Goal: Information Seeking & Learning: Learn about a topic

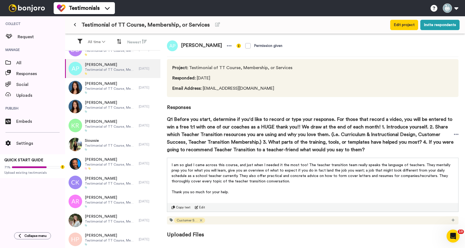
scroll to position [1040, 0]
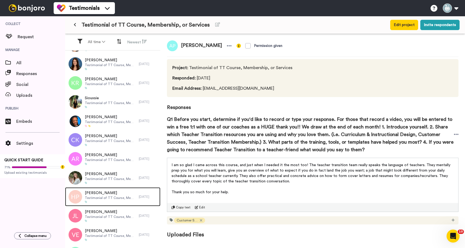
click at [79, 204] on div at bounding box center [74, 196] width 16 height 19
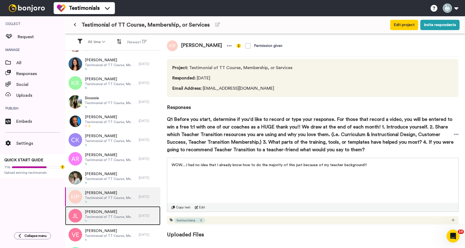
click at [88, 212] on span "Jennifer Lynch" at bounding box center [110, 211] width 51 height 5
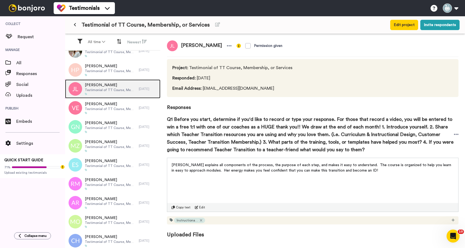
scroll to position [1167, 0]
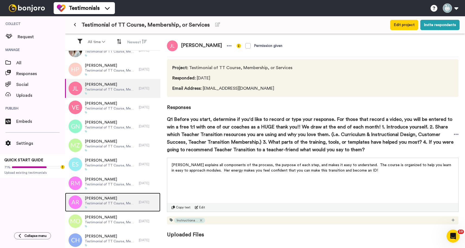
click at [90, 208] on div at bounding box center [110, 207] width 51 height 3
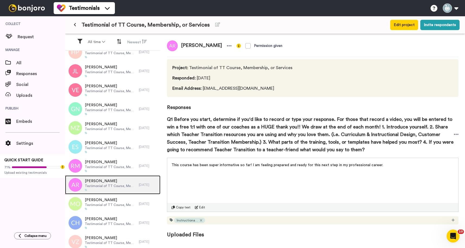
scroll to position [1187, 0]
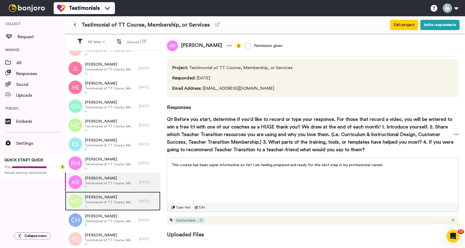
click at [90, 208] on div "Mike Osborn Testimonial of TT Course, Membership, or Services" at bounding box center [102, 201] width 74 height 19
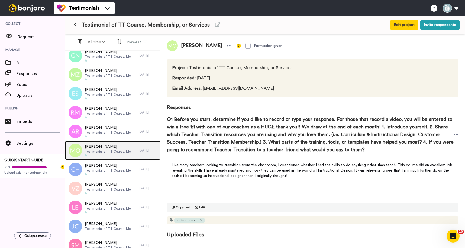
scroll to position [1238, 0]
click at [79, 41] on icon at bounding box center [79, 41] width 9 height 5
click at [101, 40] on button "All time" at bounding box center [97, 42] width 24 height 10
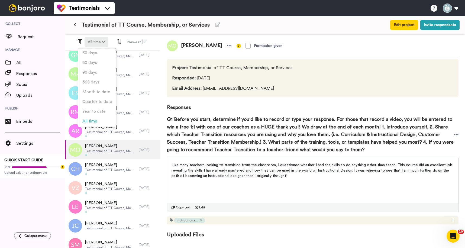
click at [101, 40] on button "All time" at bounding box center [97, 42] width 24 height 10
click at [21, 76] on span "Responses" at bounding box center [40, 73] width 49 height 7
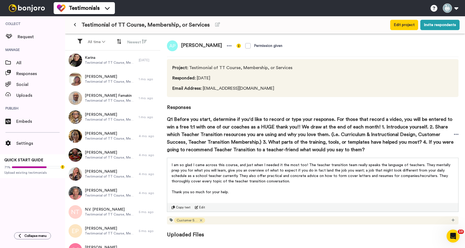
click at [247, 188] on p "﻿" at bounding box center [313, 186] width 282 height 5
click at [216, 171] on span "I am so glad I came across this course, and just when I needed it the most too!…" at bounding box center [312, 173] width 280 height 20
click at [261, 183] on p "I am so glad I came across this course, and just when I needed it the most too!…" at bounding box center [313, 173] width 282 height 22
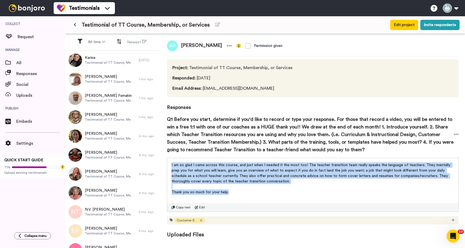
drag, startPoint x: 231, startPoint y: 193, endPoint x: 169, endPoint y: 164, distance: 69.1
click at [169, 164] on div "I am so glad I came across this course, and just when I needed it the most too!…" at bounding box center [312, 177] width 291 height 38
copy div "I am so glad I came across this course, and just when I needed it the most too!…"
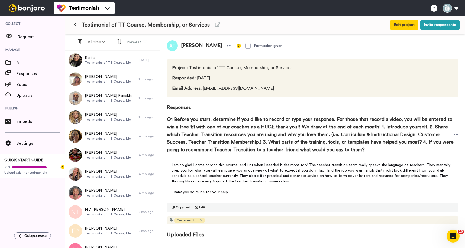
click at [364, 114] on div "Q1 Before you start, determine if you'd like to record or type your response. F…" at bounding box center [313, 134] width 292 height 47
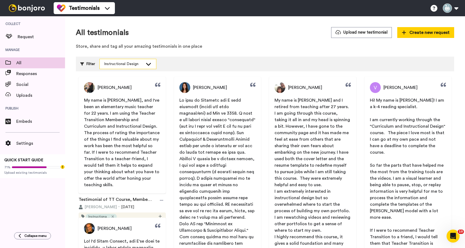
click at [148, 63] on icon at bounding box center [148, 63] width 7 height 5
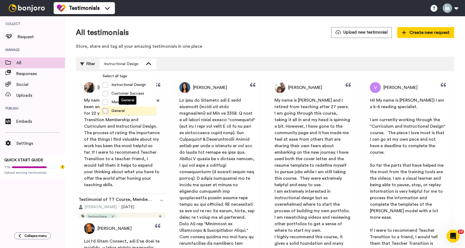
click at [103, 110] on span at bounding box center [105, 110] width 5 height 5
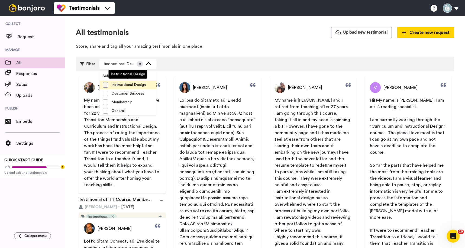
click at [105, 85] on span at bounding box center [105, 84] width 5 height 5
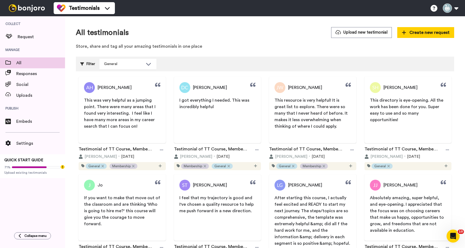
click at [289, 42] on div "All testimonials Upload new testimonial Create new request Store, share and tag…" at bounding box center [265, 39] width 378 height 25
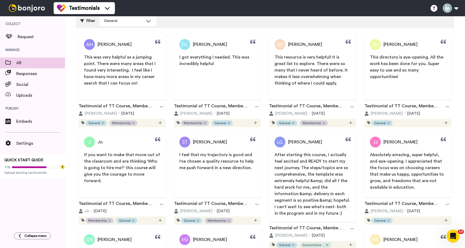
scroll to position [76, 0]
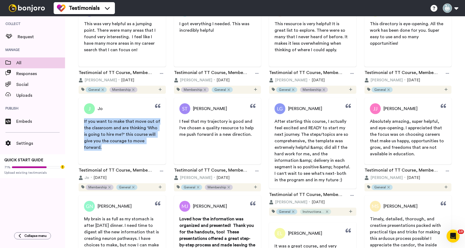
drag, startPoint x: 152, startPoint y: 142, endPoint x: 75, endPoint y: 123, distance: 78.6
copy span "If you want to make that move out of the classroom and are thinking 'Who is goi…"
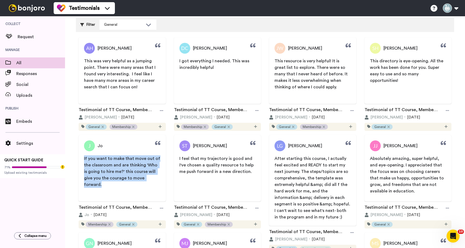
scroll to position [2, 0]
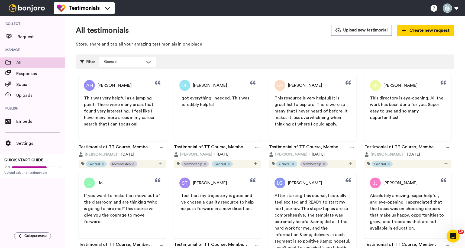
click at [299, 191] on div "Lauren Girard After starting this course, I actually feel excited and READY to …" at bounding box center [312, 217] width 87 height 91
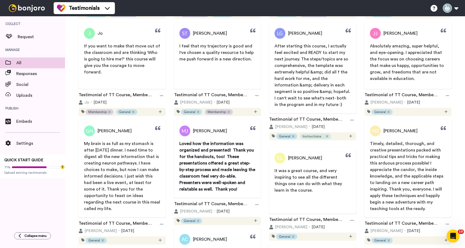
scroll to position [152, 0]
click at [299, 191] on p "It was a great course, and very inspiring to see all the different things one c…" at bounding box center [313, 180] width 76 height 26
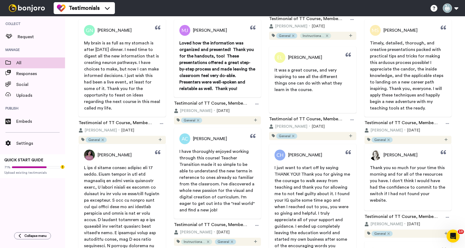
scroll to position [267, 0]
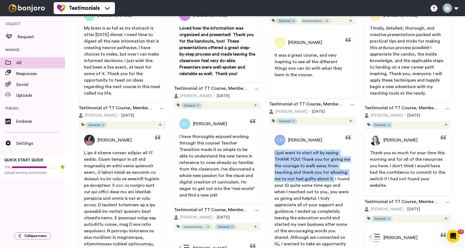
drag, startPoint x: 331, startPoint y: 180, endPoint x: 269, endPoint y: 153, distance: 68.1
click at [269, 153] on div "Chelsea Hall I just want to start off by saying THANK YOU! Thank you for giving…" at bounding box center [312, 210] width 93 height 163
copy span "I just want to start off by saying THANK YOU! Thank you for giving me the coura…"
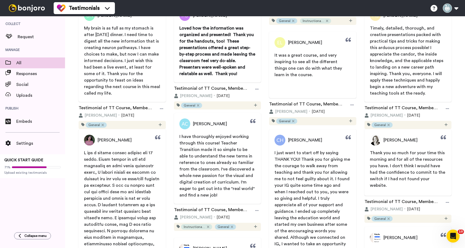
click at [382, 156] on p "Thank you so much for your time this morning and for all of the resources you h…" at bounding box center [408, 169] width 76 height 39
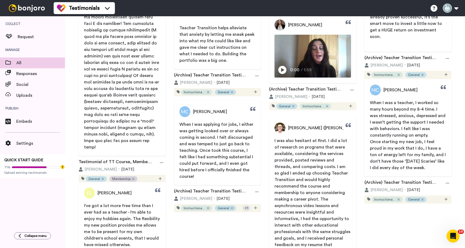
scroll to position [543, 0]
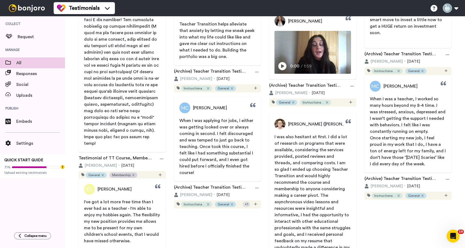
click at [325, 147] on p "I was also hesitant at first. I did a lot of research on programs that were ava…" at bounding box center [313, 196] width 76 height 124
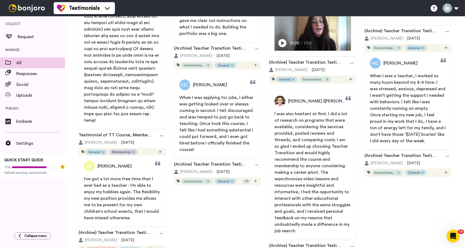
scroll to position [582, 0]
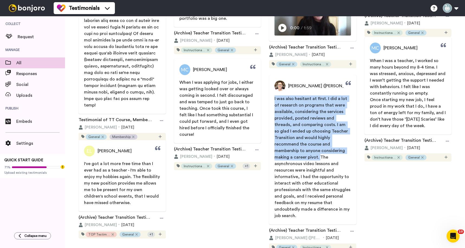
drag, startPoint x: 342, startPoint y: 151, endPoint x: 272, endPoint y: 96, distance: 89.2
click at [272, 96] on span "I was also hesitant at first. I did a lot of research on programs that were ava…" at bounding box center [312, 157] width 87 height 124
copy span "I was also hesitant at first. I did a lot of research on programs that were ava…"
